Goal: Transaction & Acquisition: Book appointment/travel/reservation

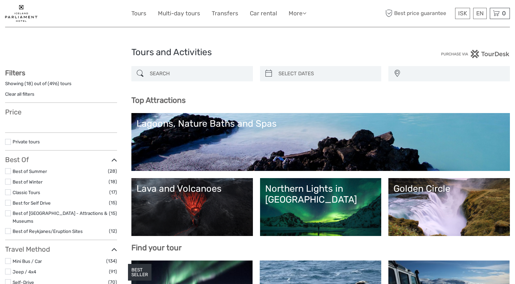
select select
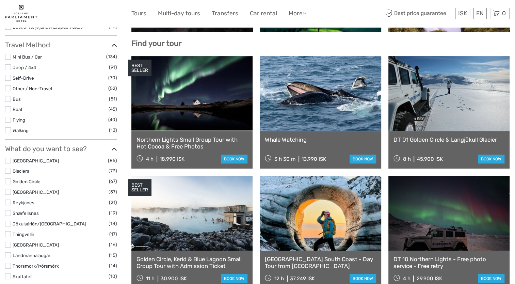
select select
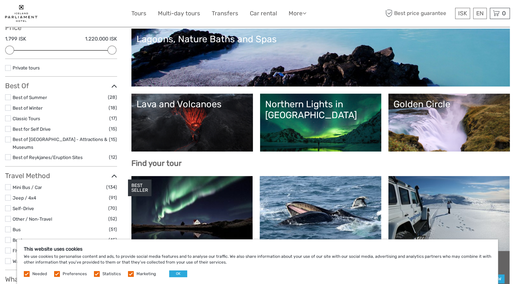
scroll to position [34, 0]
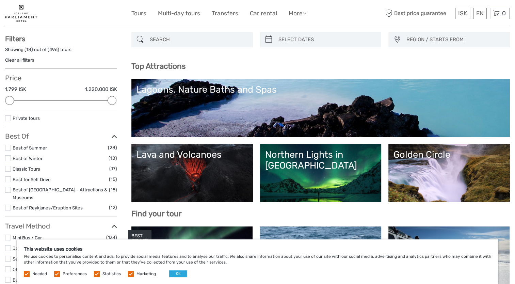
click at [444, 167] on link "Golden Circle" at bounding box center [449, 173] width 111 height 48
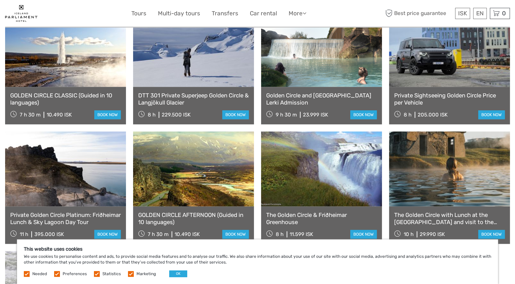
scroll to position [511, 0]
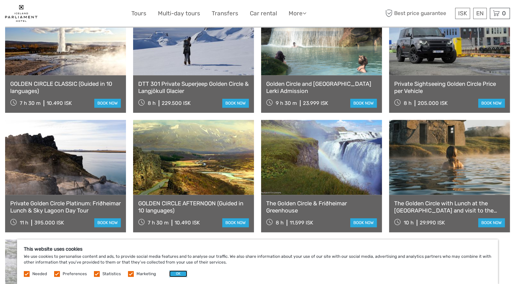
click at [176, 273] on button "OK" at bounding box center [178, 273] width 18 height 7
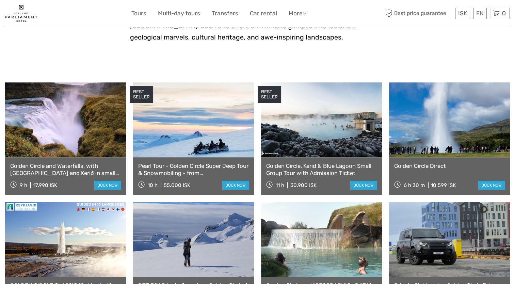
scroll to position [272, 0]
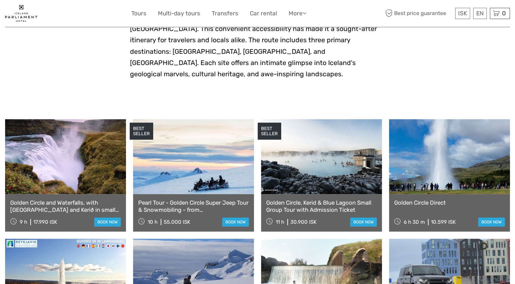
click at [63, 149] on link at bounding box center [65, 156] width 121 height 75
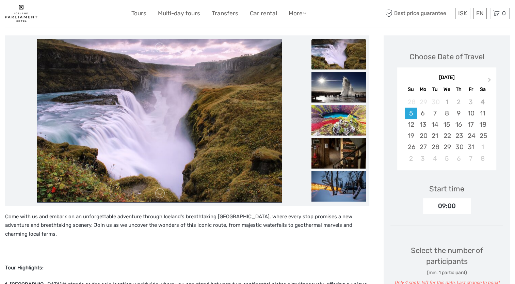
scroll to position [68, 0]
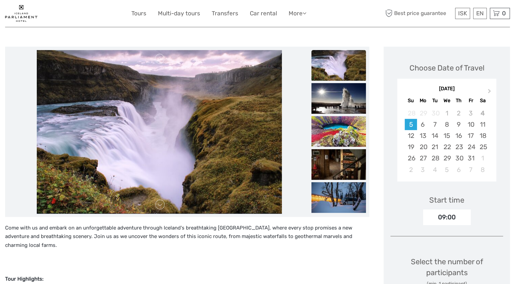
click at [161, 205] on link at bounding box center [160, 204] width 11 height 11
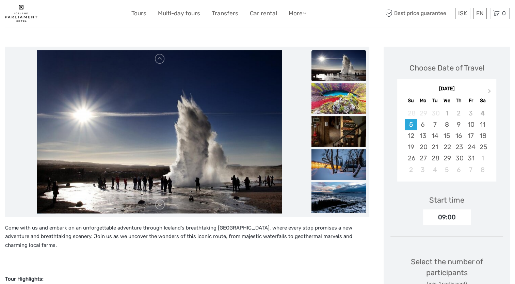
click at [161, 205] on link at bounding box center [160, 204] width 11 height 11
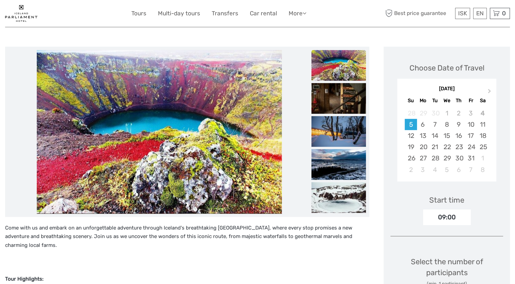
click at [161, 205] on link at bounding box center [160, 204] width 11 height 11
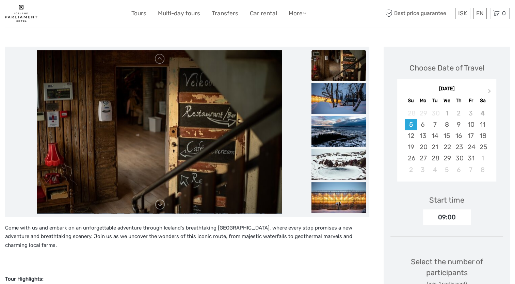
click at [161, 205] on link at bounding box center [160, 204] width 11 height 11
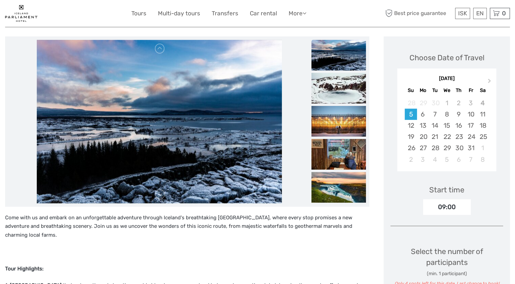
scroll to position [34, 0]
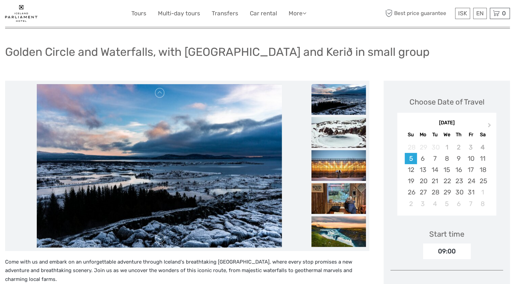
click at [161, 235] on link at bounding box center [160, 238] width 11 height 11
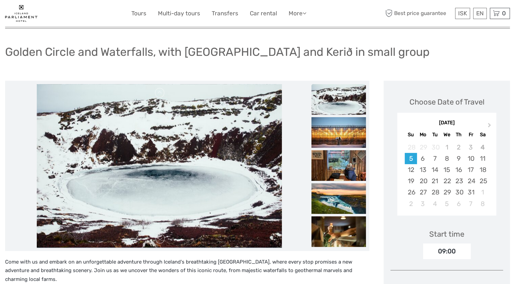
click at [160, 236] on link at bounding box center [160, 238] width 11 height 11
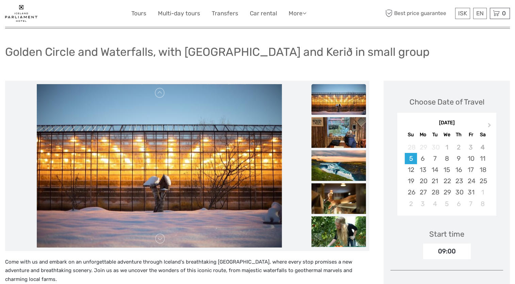
click at [160, 236] on link at bounding box center [160, 238] width 11 height 11
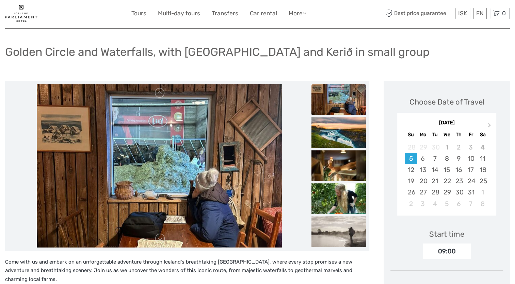
click at [163, 89] on link at bounding box center [160, 92] width 11 height 11
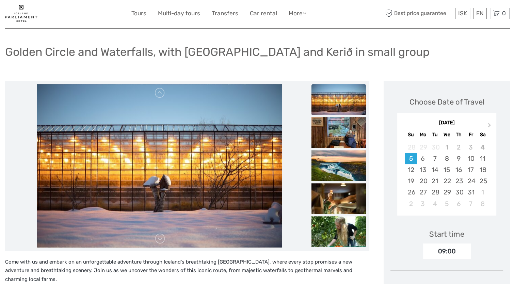
click at [163, 89] on link at bounding box center [160, 92] width 11 height 11
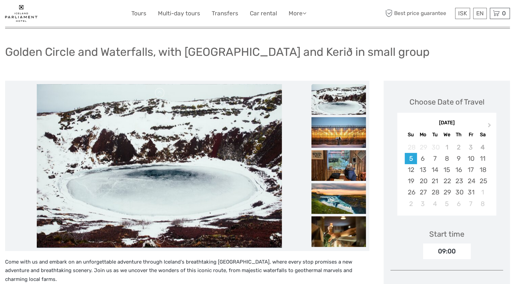
click at [157, 239] on link at bounding box center [160, 238] width 11 height 11
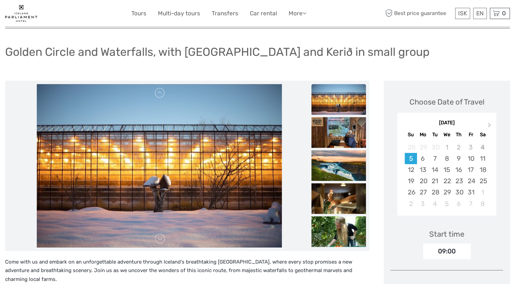
click at [157, 239] on link at bounding box center [160, 238] width 11 height 11
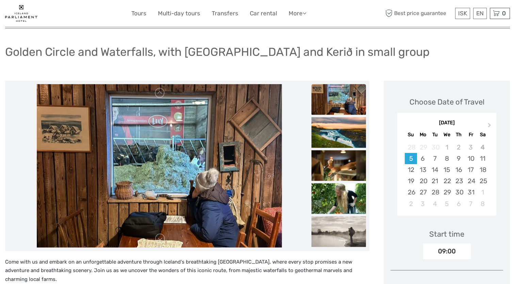
click at [157, 239] on link at bounding box center [160, 238] width 11 height 11
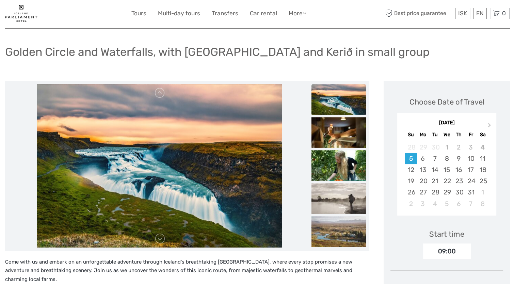
click at [157, 239] on link at bounding box center [160, 238] width 11 height 11
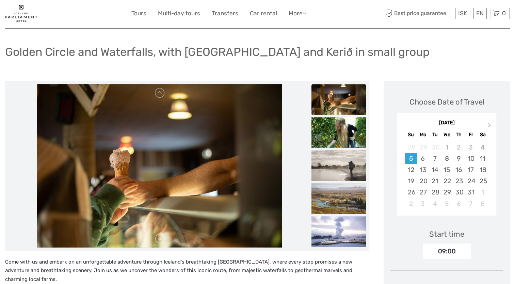
click at [157, 239] on link at bounding box center [160, 238] width 11 height 11
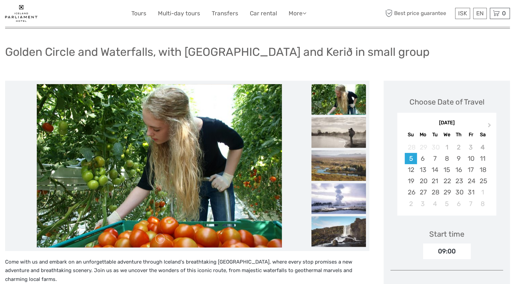
click at [160, 240] on link at bounding box center [160, 238] width 11 height 11
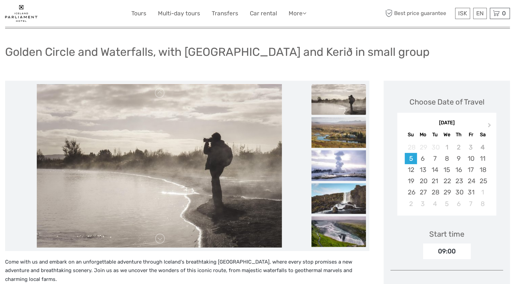
click at [160, 240] on link at bounding box center [160, 238] width 11 height 11
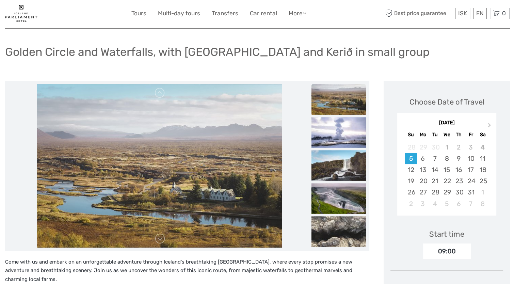
click at [160, 240] on link at bounding box center [160, 238] width 11 height 11
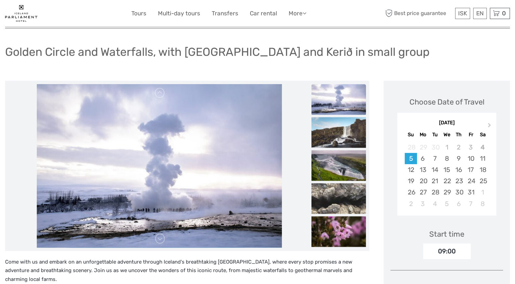
click at [160, 240] on link at bounding box center [160, 238] width 11 height 11
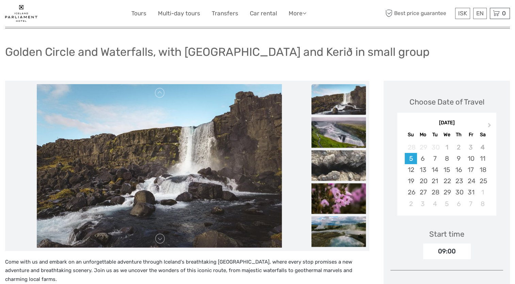
click at [160, 240] on link at bounding box center [160, 238] width 11 height 11
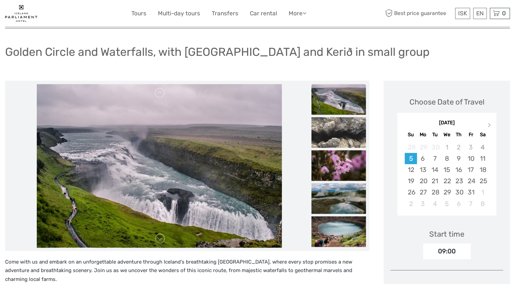
click at [160, 240] on link at bounding box center [160, 238] width 11 height 11
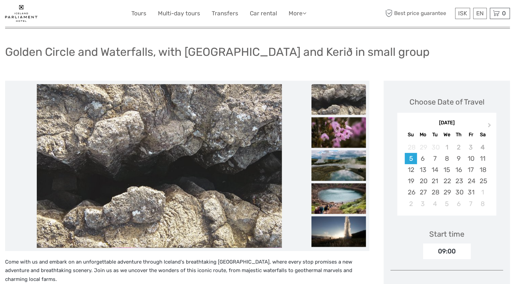
click at [160, 240] on link at bounding box center [160, 238] width 11 height 11
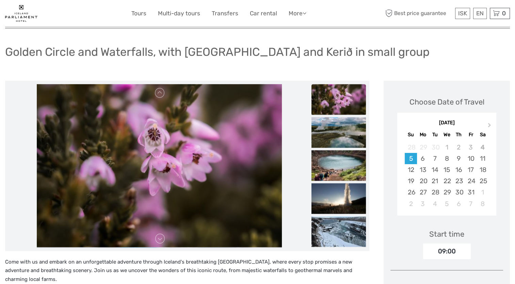
click at [160, 240] on link at bounding box center [160, 238] width 11 height 11
